Goal: Task Accomplishment & Management: Complete application form

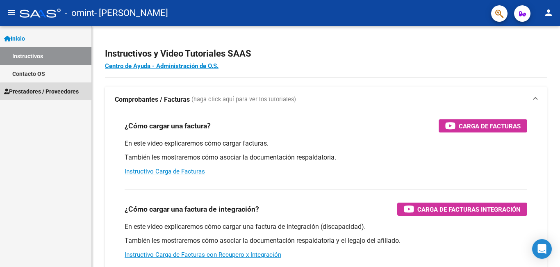
click at [59, 95] on span "Prestadores / Proveedores" at bounding box center [41, 91] width 75 height 9
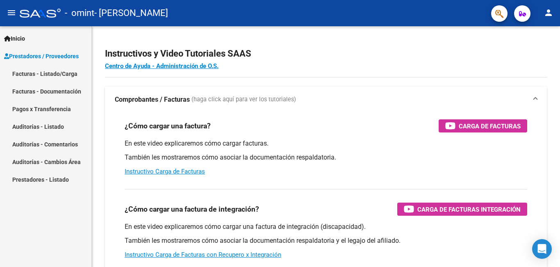
click at [59, 78] on link "Facturas - Listado/Carga" at bounding box center [45, 74] width 91 height 18
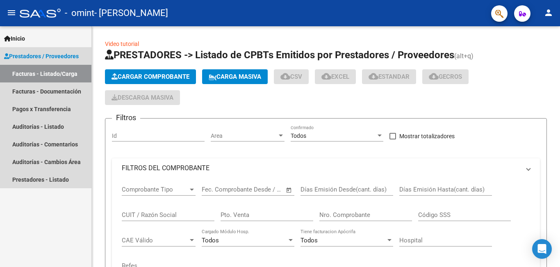
click at [59, 78] on link "Facturas - Listado/Carga" at bounding box center [45, 74] width 91 height 18
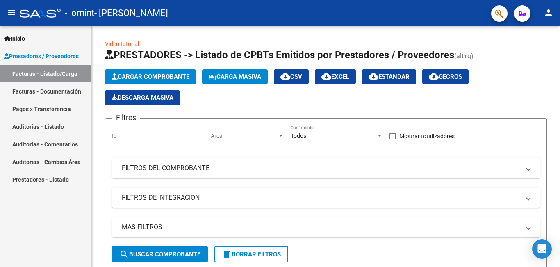
click at [72, 94] on link "Facturas - Documentación" at bounding box center [45, 91] width 91 height 18
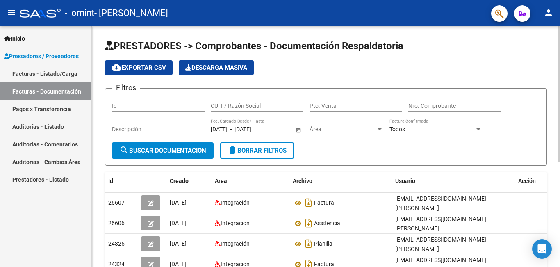
drag, startPoint x: 556, startPoint y: 97, endPoint x: 560, endPoint y: 140, distance: 43.2
click at [560, 140] on div "PRESTADORES -> Comprobantes - Documentación Respaldatoria cloud_download Export…" at bounding box center [327, 236] width 470 height 421
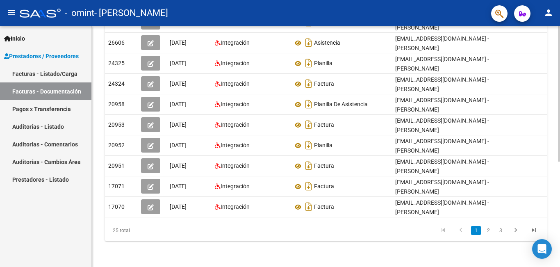
click at [560, 178] on div at bounding box center [559, 199] width 2 height 135
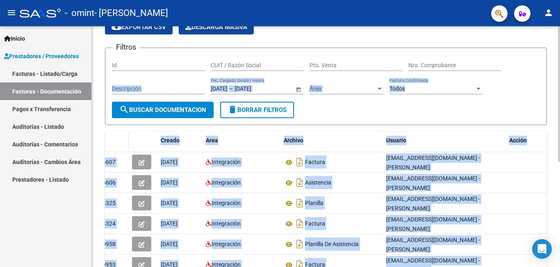
scroll to position [41, 0]
click at [490, 114] on form "Filtros Id CUIT / Razón Social Pto. Venta Nro. Comprobante Descripción [DATE] […" at bounding box center [326, 85] width 442 height 77
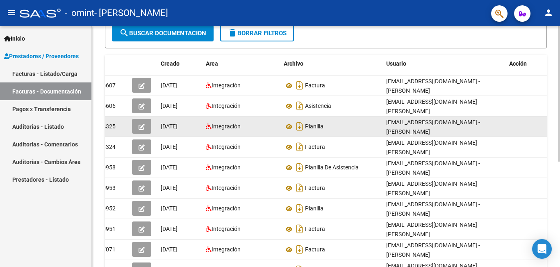
scroll to position [123, 0]
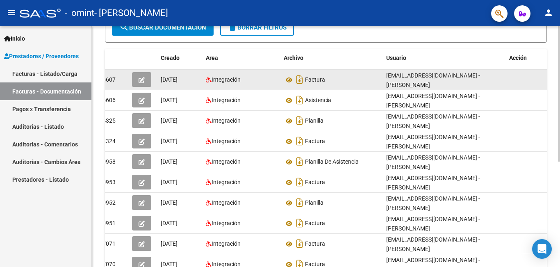
click at [141, 79] on icon "button" at bounding box center [142, 80] width 6 height 6
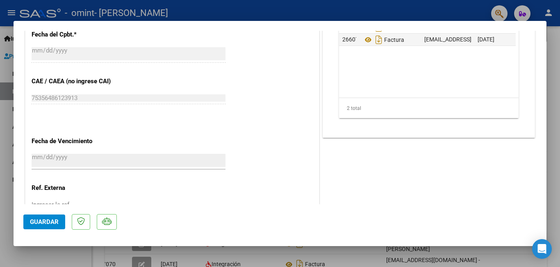
scroll to position [489, 0]
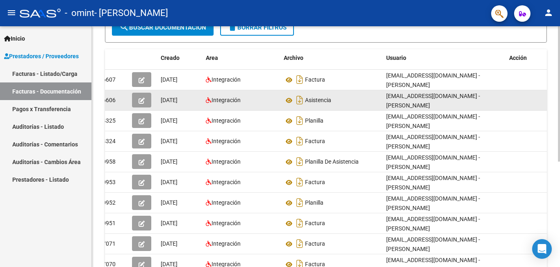
click at [148, 100] on button "button" at bounding box center [141, 100] width 19 height 15
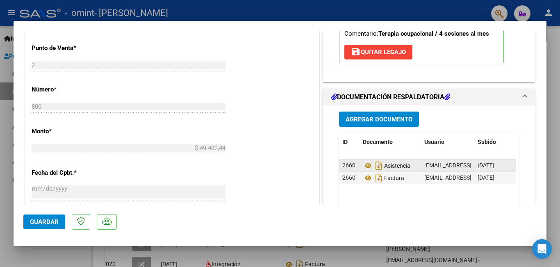
scroll to position [410, 0]
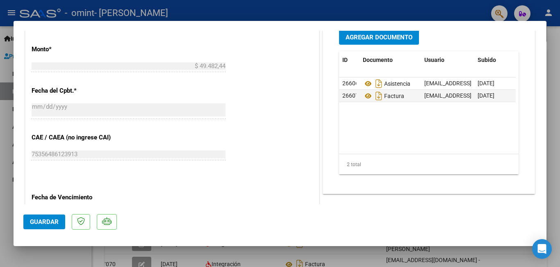
click at [41, 216] on button "Guardar" at bounding box center [44, 221] width 42 height 15
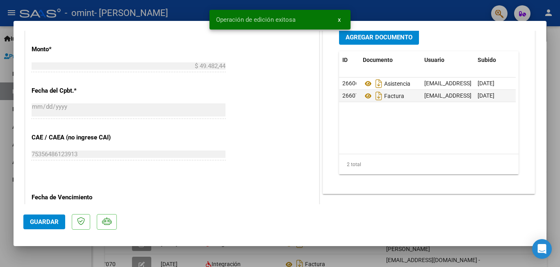
click at [458, 2] on div at bounding box center [280, 133] width 560 height 267
type input "$ 0,00"
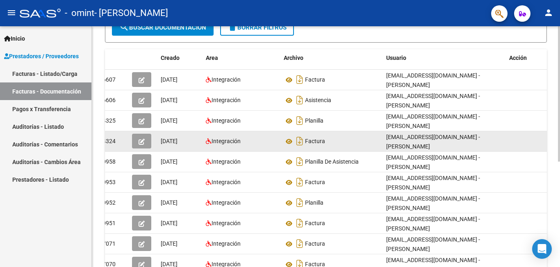
click at [137, 138] on button "button" at bounding box center [141, 141] width 19 height 15
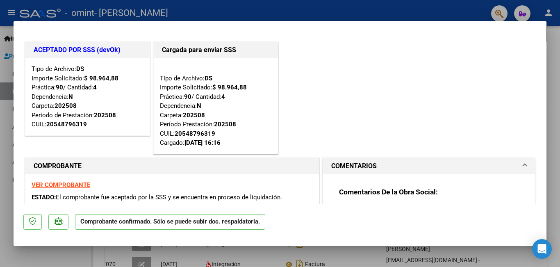
scroll to position [41, 0]
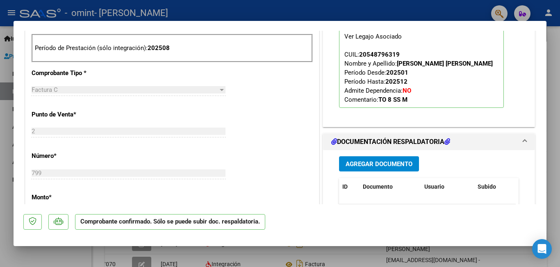
click at [446, 117] on div "El afiliado figura en el ultimo padrón que tenemos de la SSS de 202507 FTP SSS …" at bounding box center [429, 42] width 192 height 155
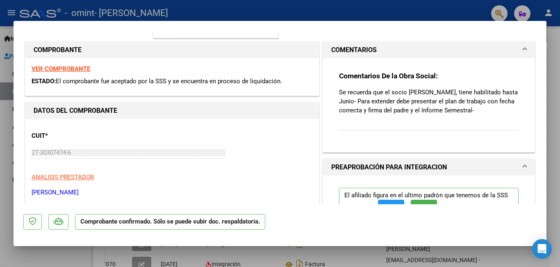
scroll to position [0, 0]
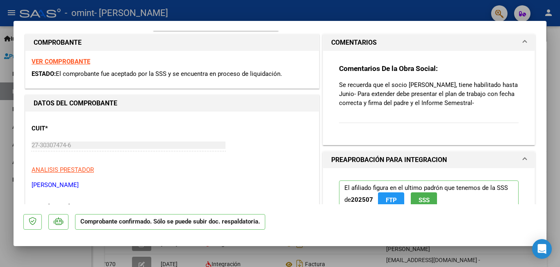
click at [521, 96] on div "Comentarios De la Obra Social: Se recuerda que el socio [PERSON_NAME], tiene ha…" at bounding box center [429, 98] width 212 height 94
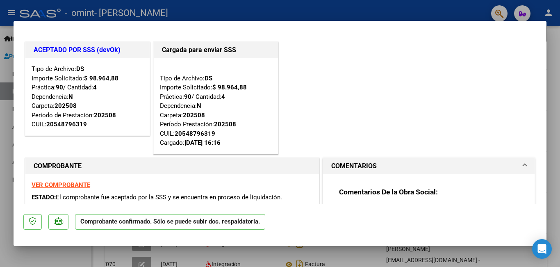
click at [73, 84] on div "Tipo de Archivo: DS Importe Solicitado: $ 98.964,88 Práctica: 90 / Cantidad: 4 …" at bounding box center [88, 96] width 112 height 65
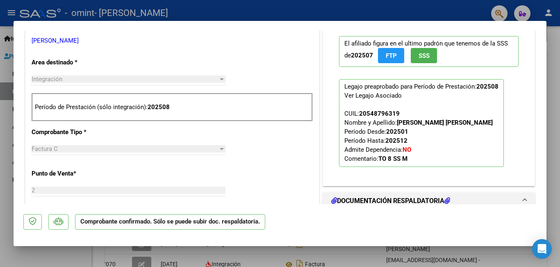
scroll to position [164, 0]
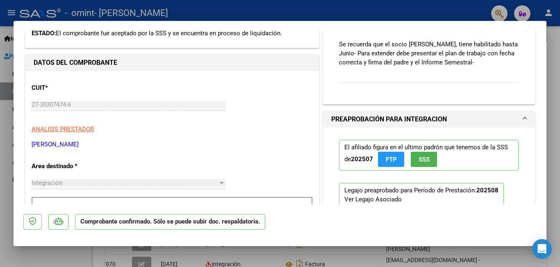
click at [517, 90] on div "Comentarios De la Obra Social: Se recuerda que el socio [PERSON_NAME], tiene ha…" at bounding box center [429, 53] width 192 height 87
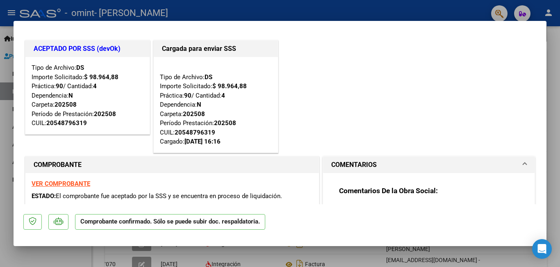
scroll to position [0, 0]
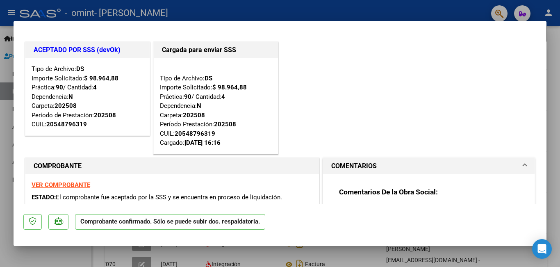
click at [113, 150] on div "ACEPTADO POR SSS (devOk) Tipo de Archivo: DS Importe Solicitado: $ 98.964,88 Pr…" at bounding box center [87, 98] width 128 height 116
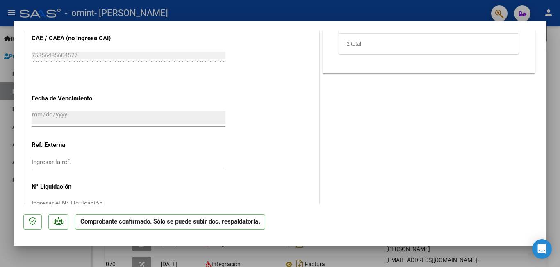
scroll to position [595, 0]
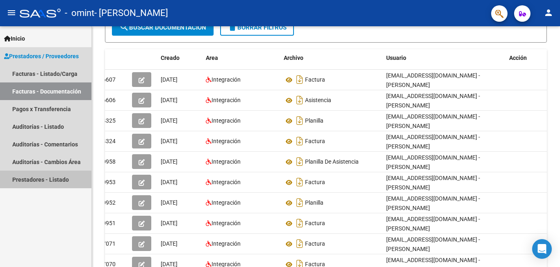
click at [50, 174] on link "Prestadores - Listado" at bounding box center [45, 180] width 91 height 18
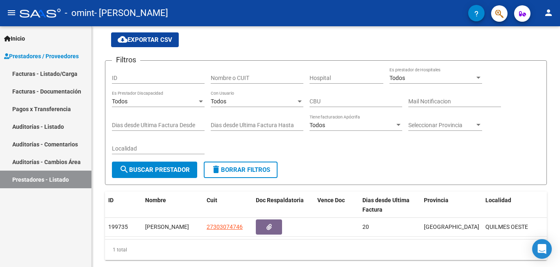
scroll to position [55, 0]
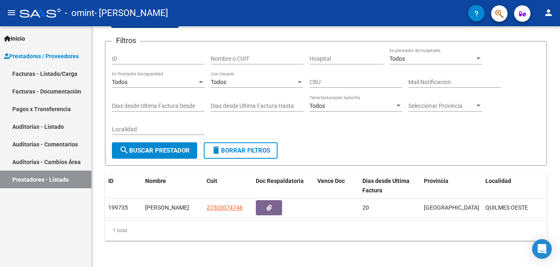
click at [62, 127] on link "Auditorías - Listado" at bounding box center [45, 127] width 91 height 18
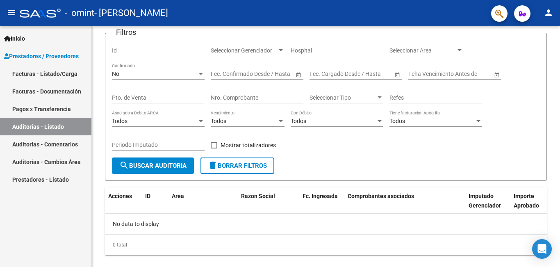
scroll to position [70, 0]
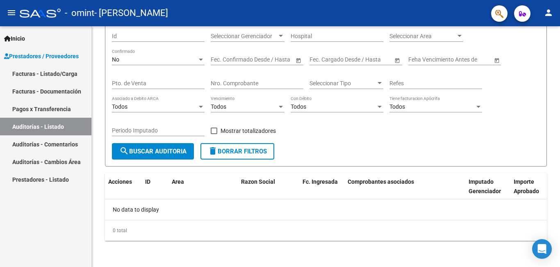
click at [64, 114] on link "Pagos x Transferencia" at bounding box center [45, 109] width 91 height 18
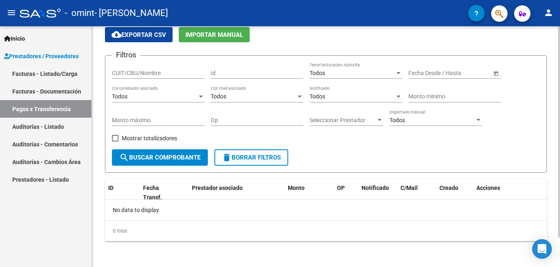
scroll to position [34, 0]
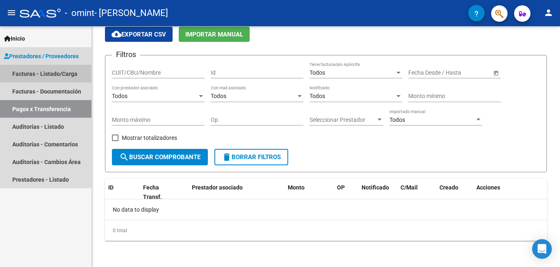
click at [57, 76] on link "Facturas - Listado/Carga" at bounding box center [45, 74] width 91 height 18
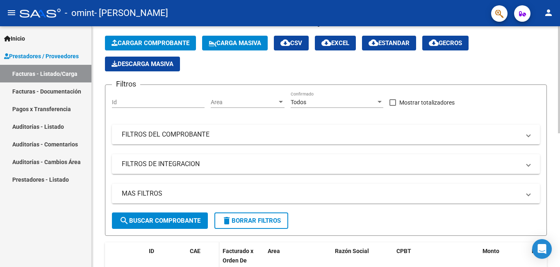
scroll to position [300, 0]
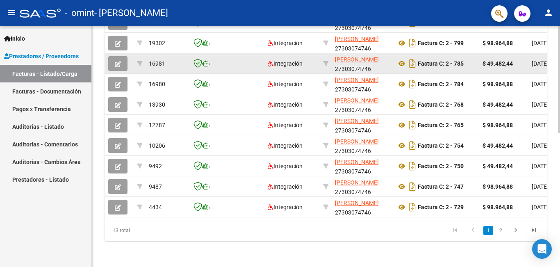
click at [203, 61] on icon at bounding box center [205, 64] width 7 height 6
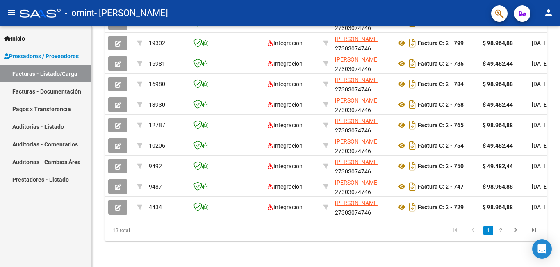
scroll to position [0, 0]
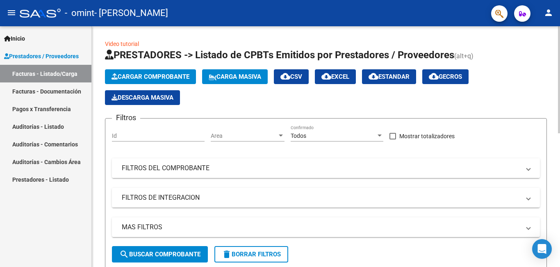
click at [185, 171] on mat-panel-title "FILTROS DEL COMPROBANTE" at bounding box center [321, 168] width 399 height 9
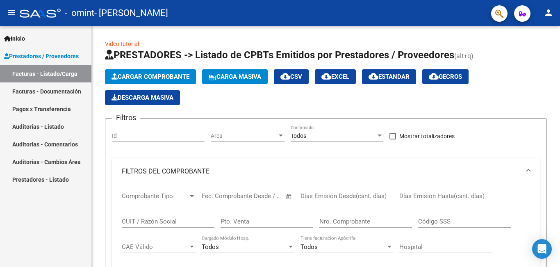
click at [21, 38] on span "Inicio" at bounding box center [14, 38] width 21 height 9
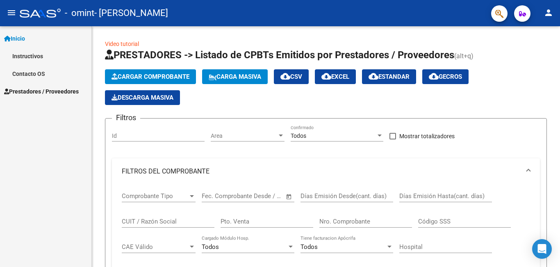
click at [15, 18] on mat-icon "menu" at bounding box center [12, 13] width 10 height 10
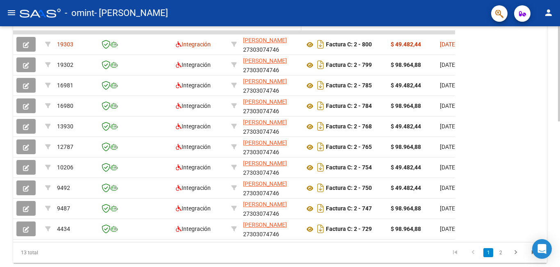
scroll to position [164, 0]
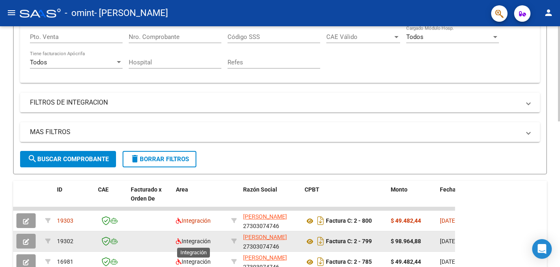
click at [206, 241] on span "Integración" at bounding box center [193, 241] width 35 height 7
click at [196, 245] on div "Integración" at bounding box center [200, 241] width 49 height 9
click at [33, 242] on button "button" at bounding box center [25, 241] width 19 height 15
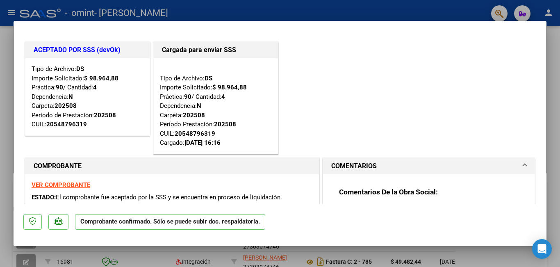
click at [80, 185] on strong "VER COMPROBANTE" at bounding box center [61, 184] width 59 height 7
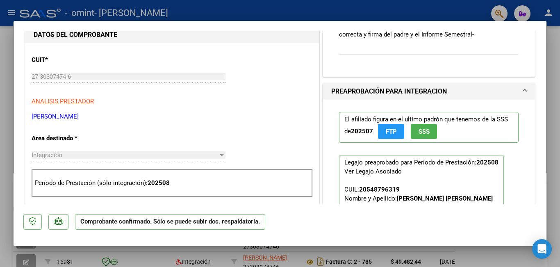
scroll to position [144, 0]
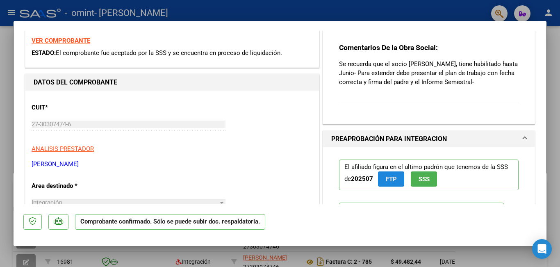
click at [389, 183] on button "FTP" at bounding box center [391, 178] width 26 height 15
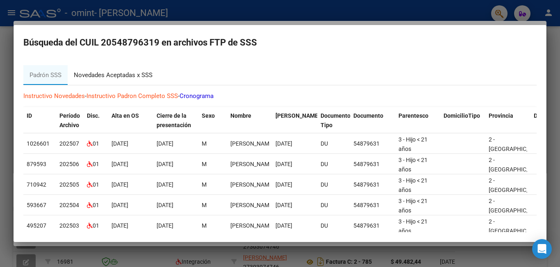
click at [116, 75] on div "Novedades Aceptadas x SSS" at bounding box center [113, 75] width 79 height 9
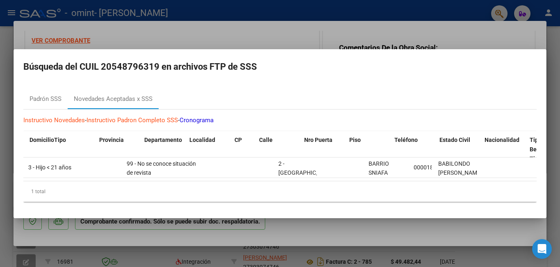
scroll to position [0, 626]
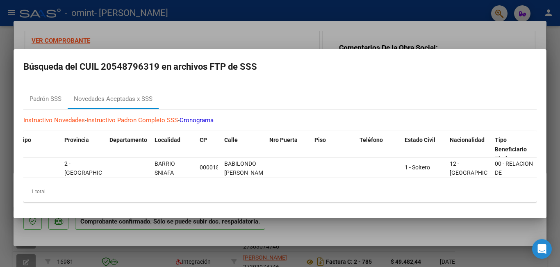
click at [278, 20] on div at bounding box center [280, 133] width 560 height 267
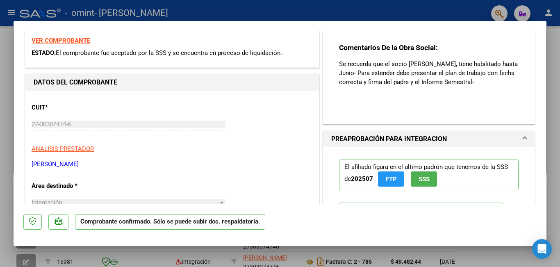
click at [424, 181] on span "SSS" at bounding box center [424, 178] width 11 height 7
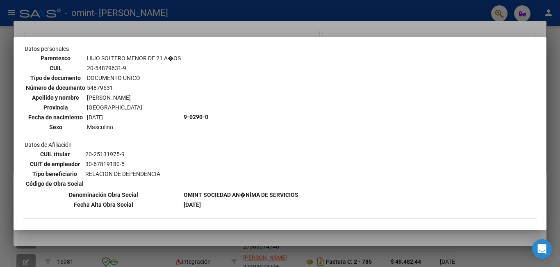
scroll to position [531, 0]
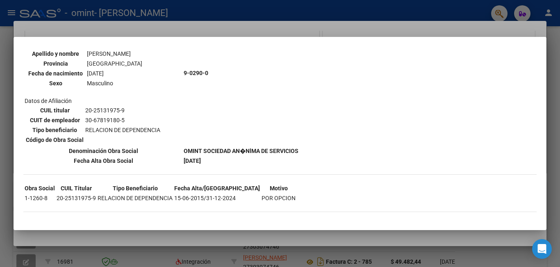
click at [408, 15] on div at bounding box center [280, 133] width 560 height 267
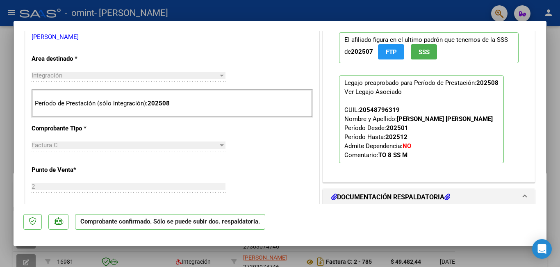
scroll to position [283, 0]
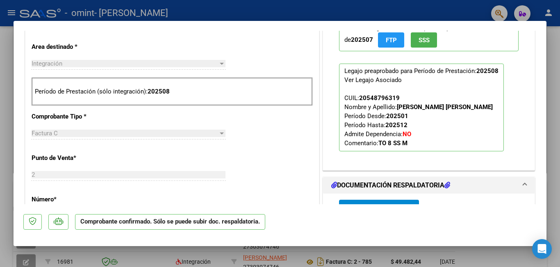
click at [403, 104] on strong "[PERSON_NAME] [PERSON_NAME]" at bounding box center [445, 106] width 96 height 7
click at [386, 131] on span "CUIL: 20548796319 Nombre y Apellido: [PERSON_NAME] [PERSON_NAME] Período Desde:…" at bounding box center [418, 120] width 148 height 52
click at [378, 144] on strong "TO 8 SS M" at bounding box center [392, 142] width 29 height 7
click at [388, 144] on strong "TO 8 SS M" at bounding box center [392, 142] width 29 height 7
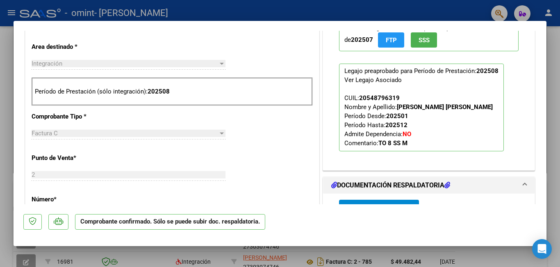
click at [397, 128] on strong "202512" at bounding box center [396, 124] width 22 height 7
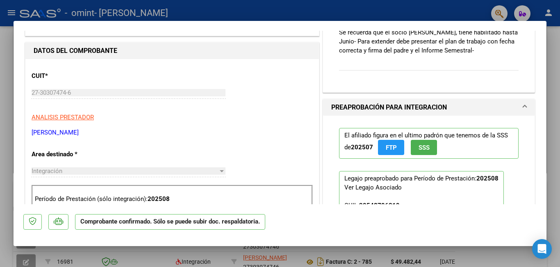
scroll to position [291, 0]
